Goal: Transaction & Acquisition: Purchase product/service

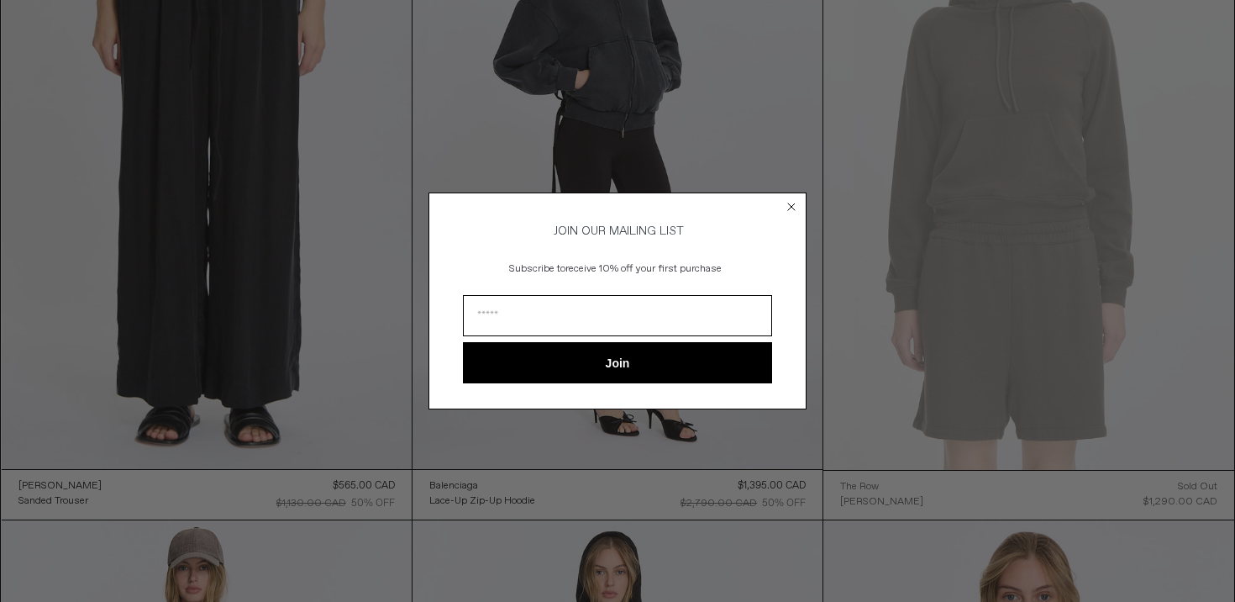
click at [792, 203] on icon "Close dialog" at bounding box center [791, 206] width 7 height 7
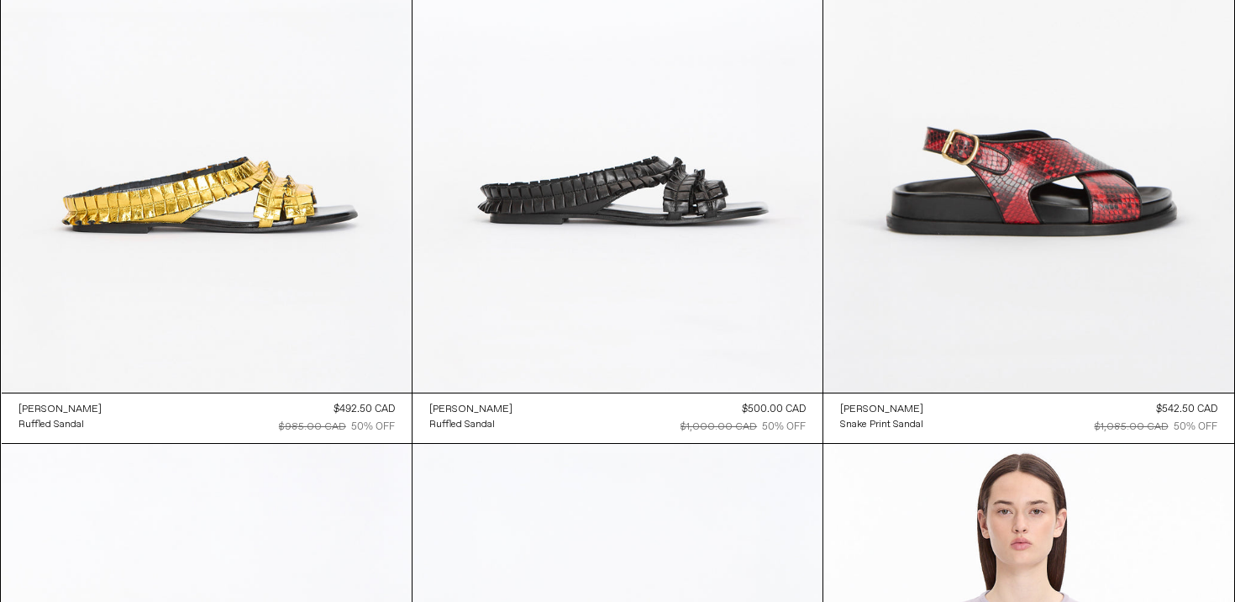
scroll to position [6992, 0]
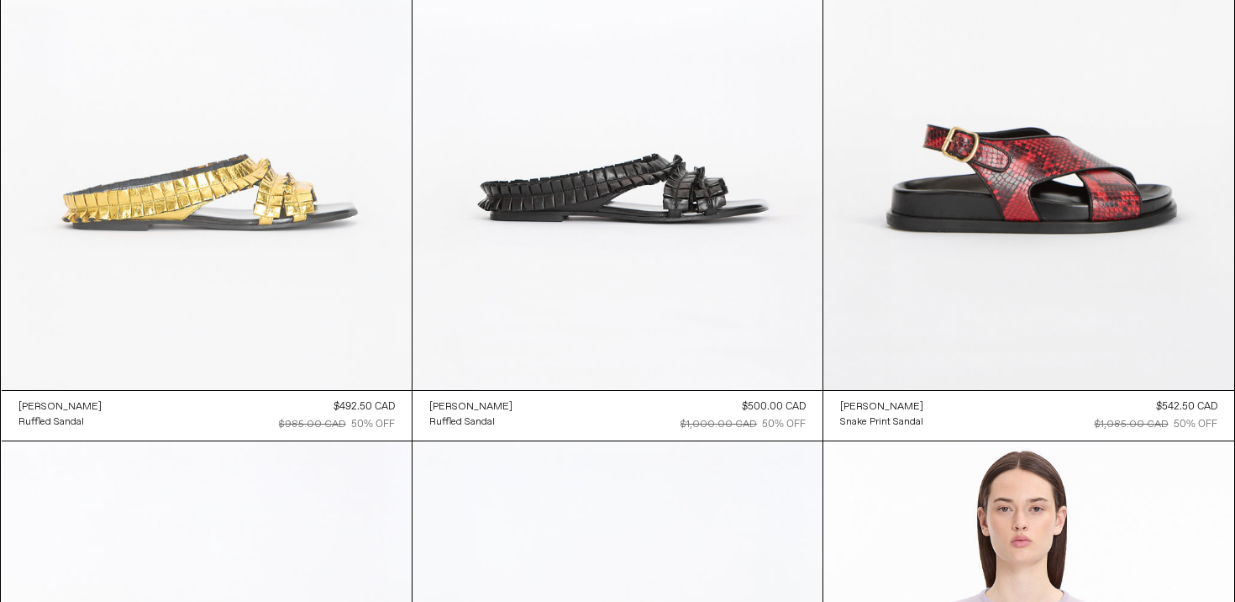
click at [324, 327] on at bounding box center [207, 81] width 410 height 615
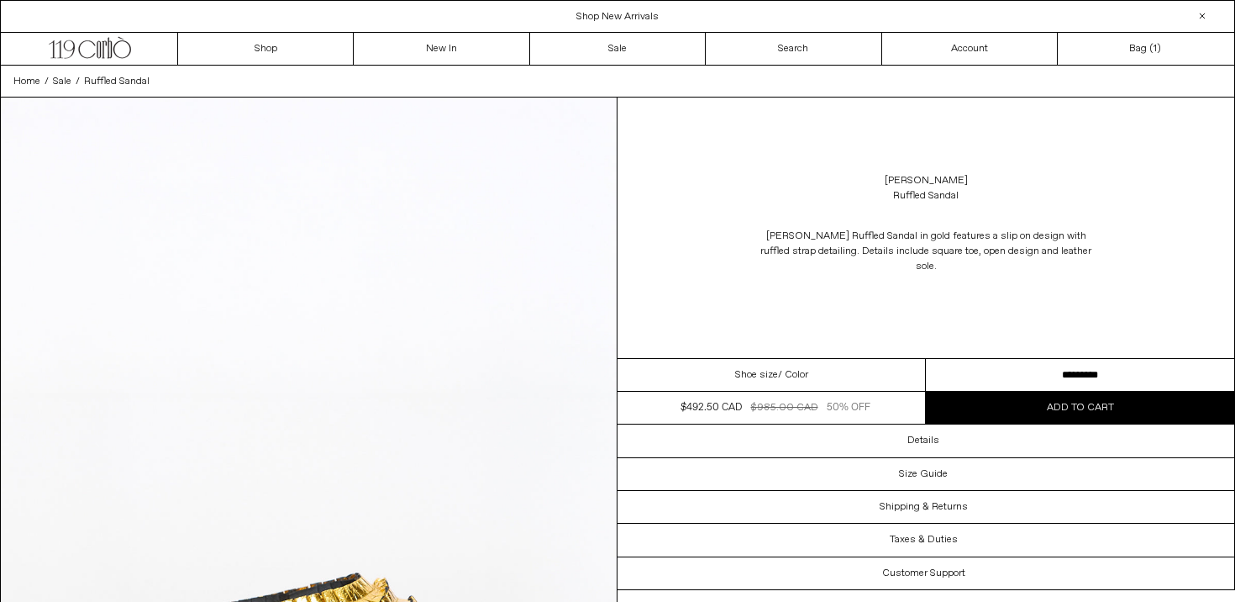
click at [1027, 413] on button "Add to cart" at bounding box center [1080, 408] width 308 height 32
